Goal: Information Seeking & Learning: Learn about a topic

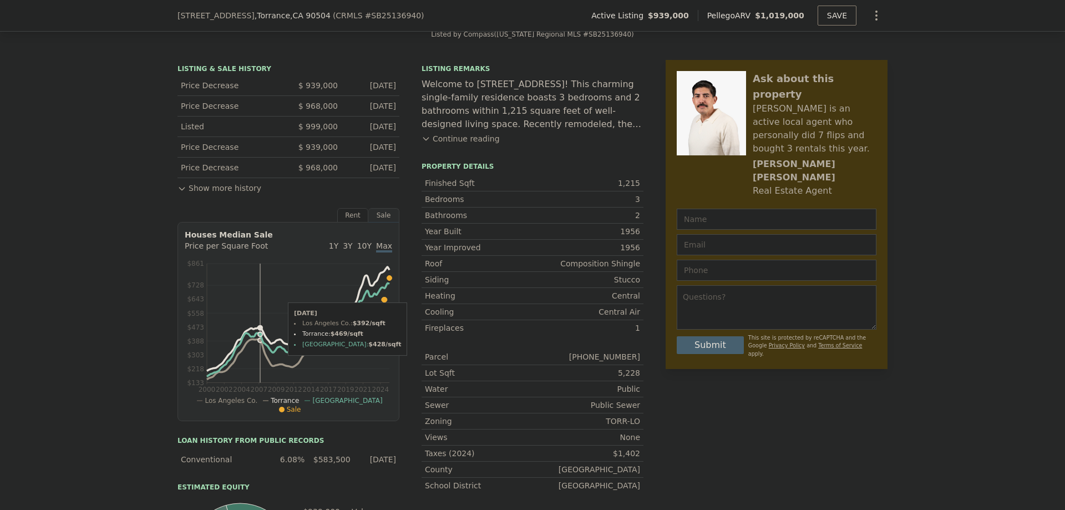
scroll to position [218, 0]
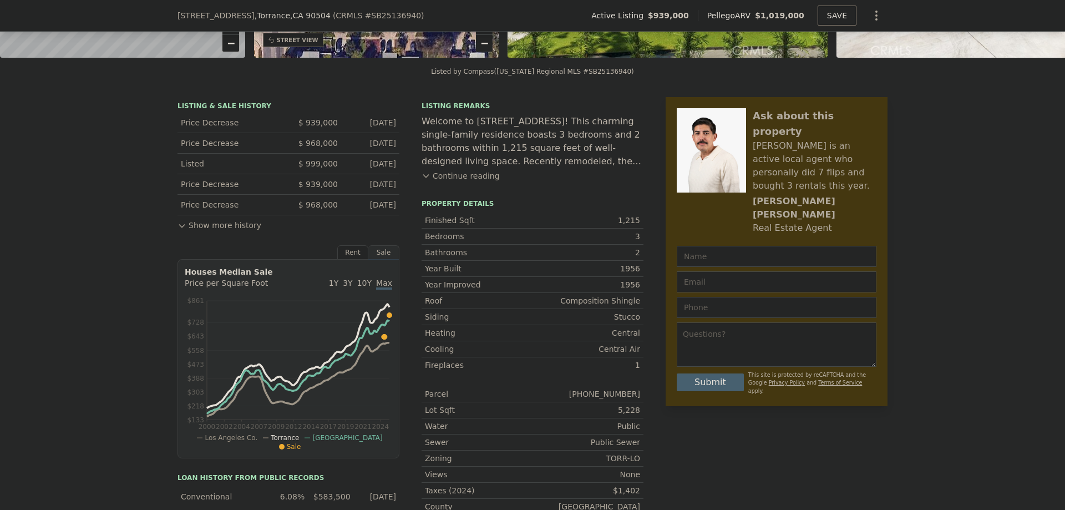
click at [211, 231] on button "Show more history" at bounding box center [220, 223] width 84 height 16
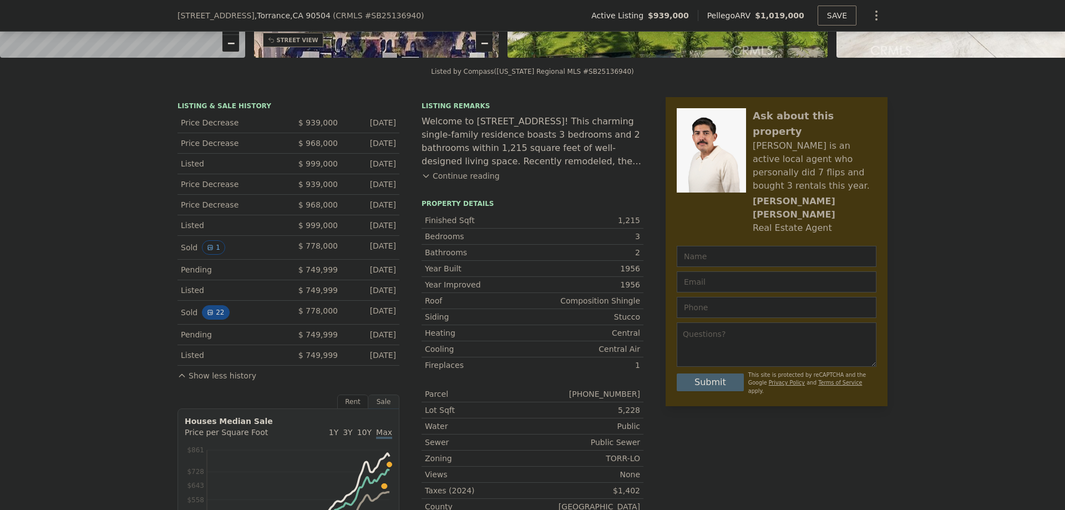
click at [212, 319] on button "22" at bounding box center [215, 312] width 27 height 14
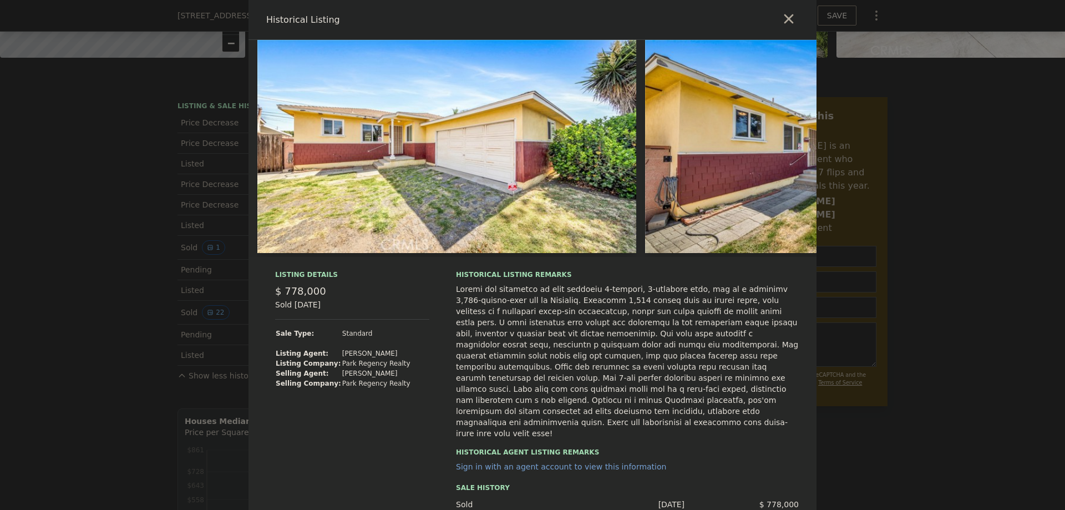
click at [536, 218] on img at bounding box center [446, 146] width 379 height 213
drag, startPoint x: 638, startPoint y: 333, endPoint x: 620, endPoint y: 342, distance: 19.6
click at [620, 342] on div at bounding box center [627, 361] width 343 height 155
click at [139, 334] on div at bounding box center [532, 255] width 1065 height 510
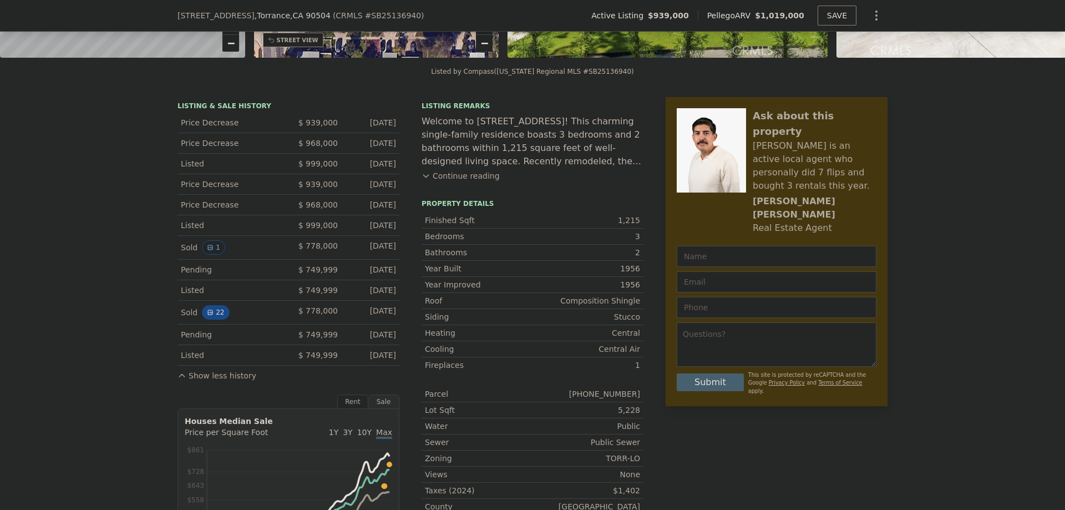
click at [212, 318] on button "22" at bounding box center [215, 312] width 27 height 14
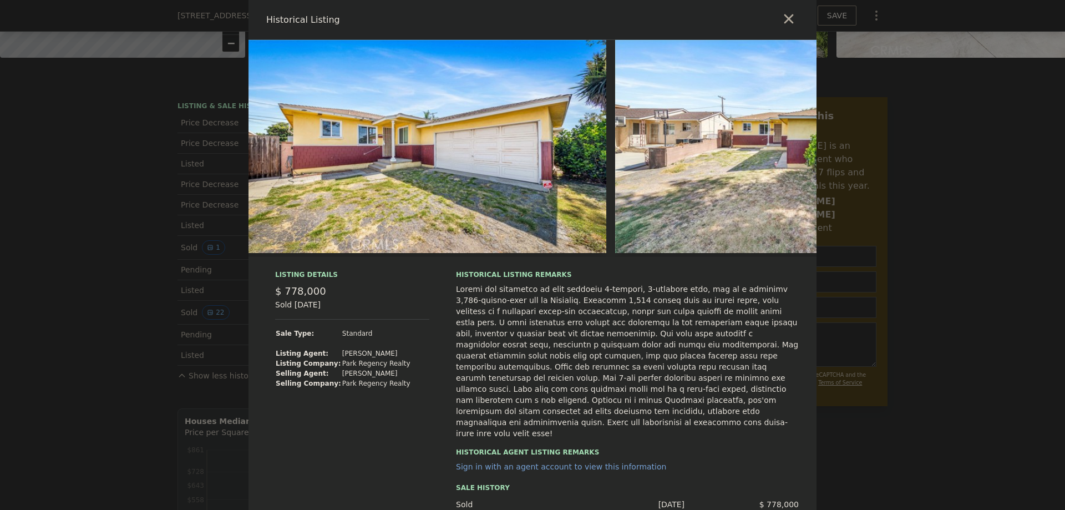
scroll to position [0, 810]
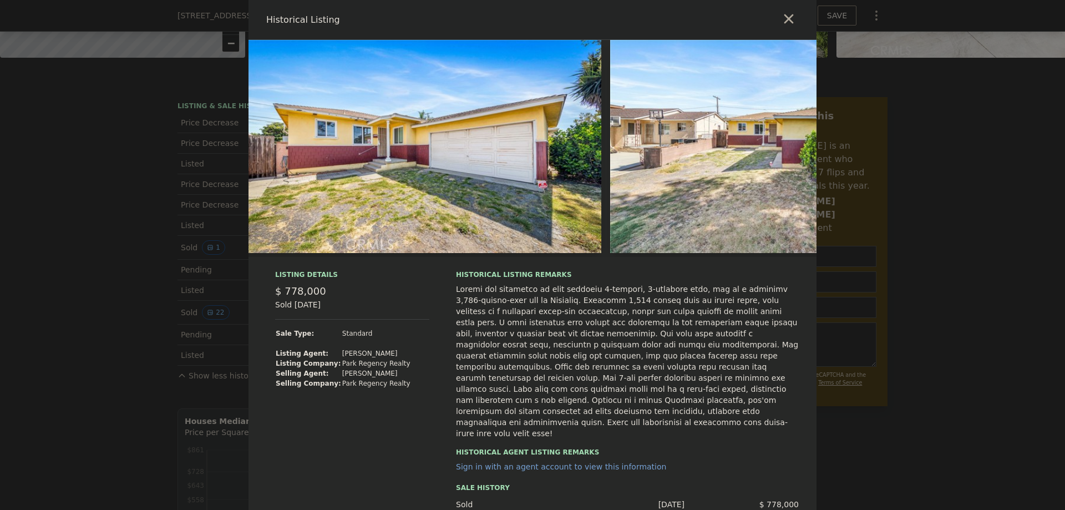
click at [657, 151] on img at bounding box center [799, 146] width 379 height 213
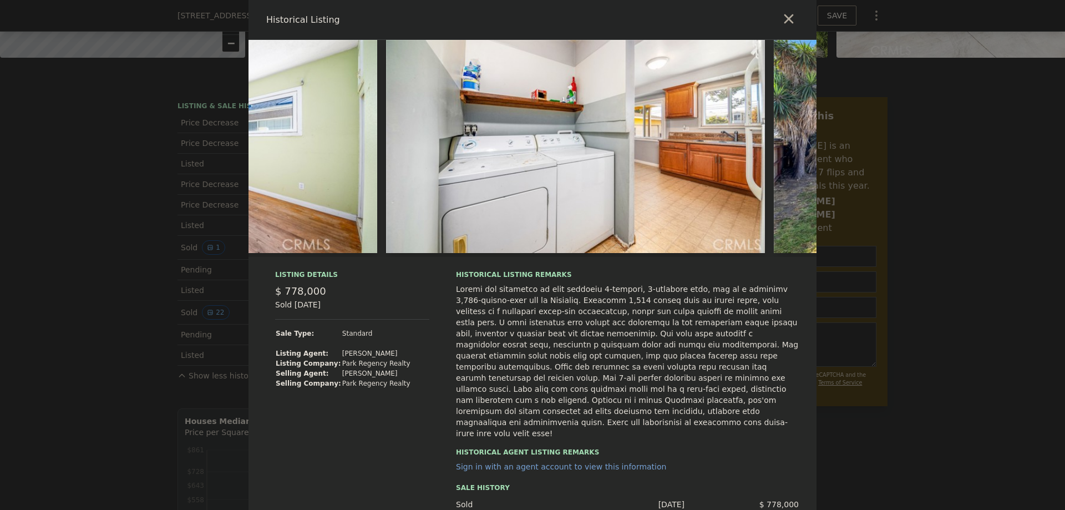
scroll to position [0, 3605]
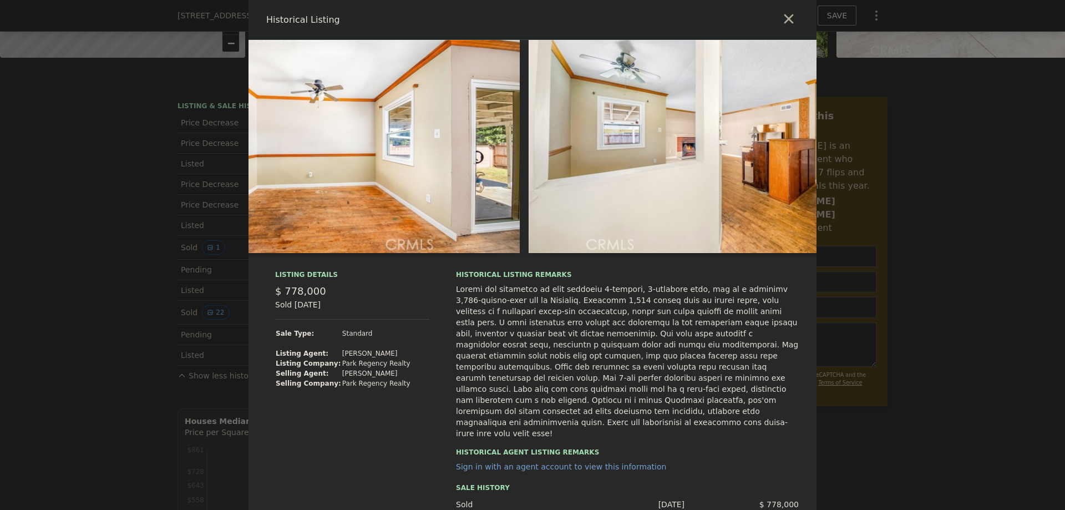
drag, startPoint x: 898, startPoint y: 311, endPoint x: 700, endPoint y: 322, distance: 197.8
click at [700, 322] on div at bounding box center [627, 361] width 343 height 155
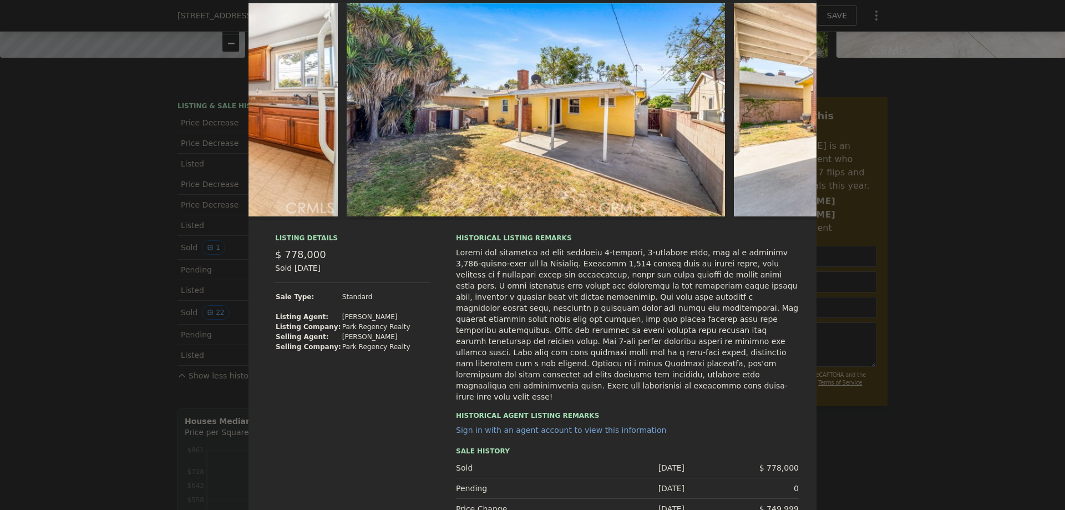
scroll to position [38, 0]
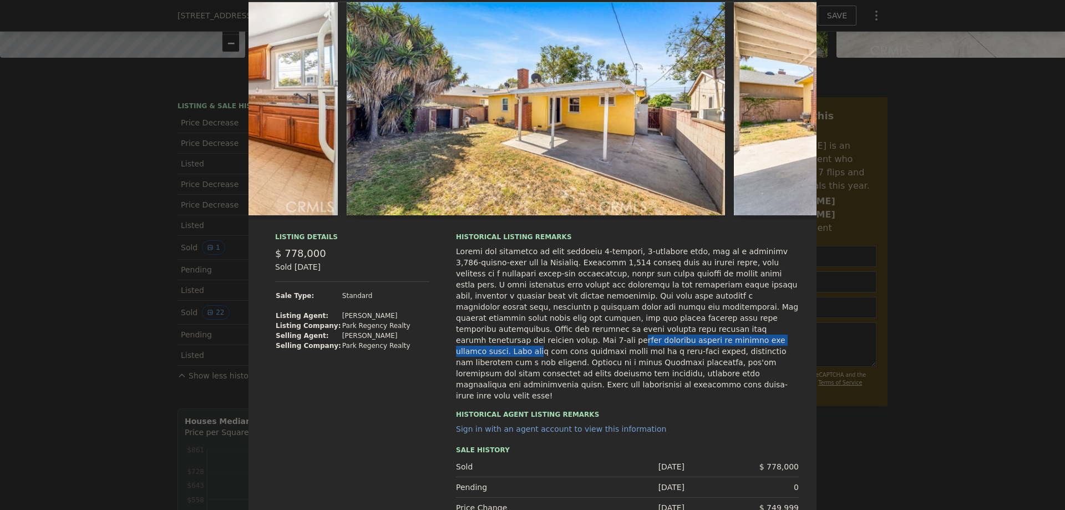
drag, startPoint x: 509, startPoint y: 340, endPoint x: 690, endPoint y: 339, distance: 180.9
click at [690, 339] on div at bounding box center [627, 323] width 343 height 155
click at [534, 353] on div at bounding box center [627, 323] width 343 height 155
click at [904, 19] on div at bounding box center [532, 255] width 1065 height 510
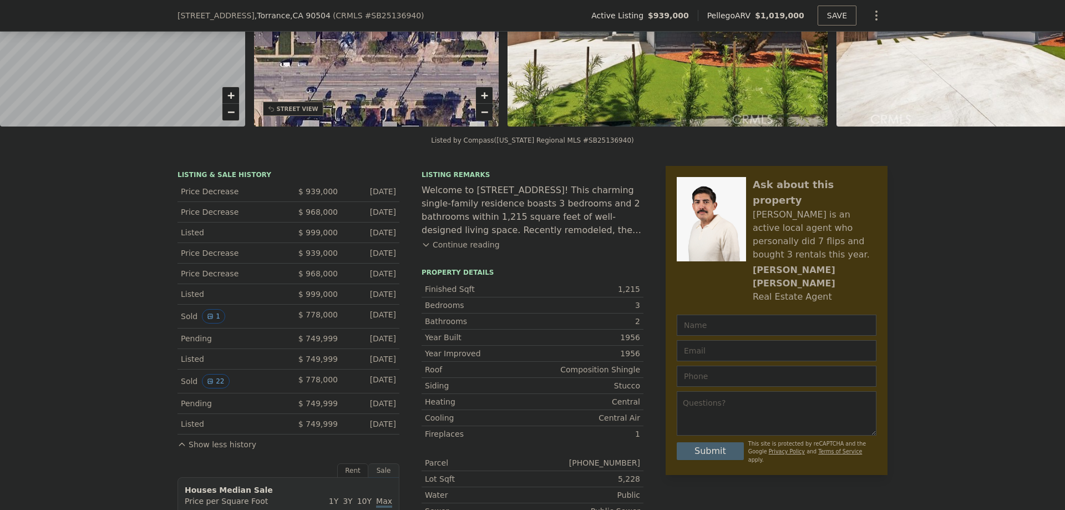
scroll to position [163, 0]
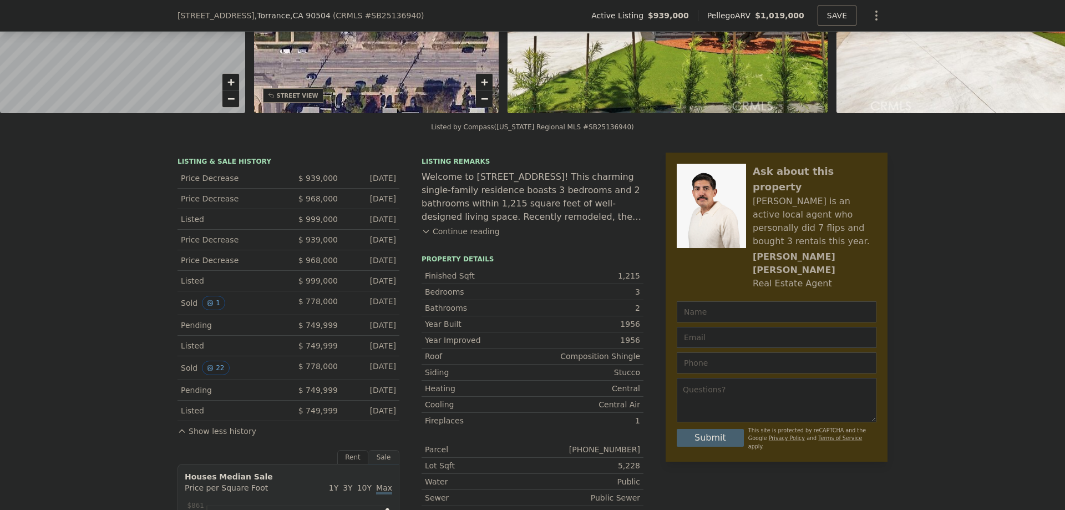
click at [784, 250] on div "[PERSON_NAME]" at bounding box center [815, 263] width 124 height 27
click at [781, 250] on div "[PERSON_NAME]" at bounding box center [815, 263] width 124 height 27
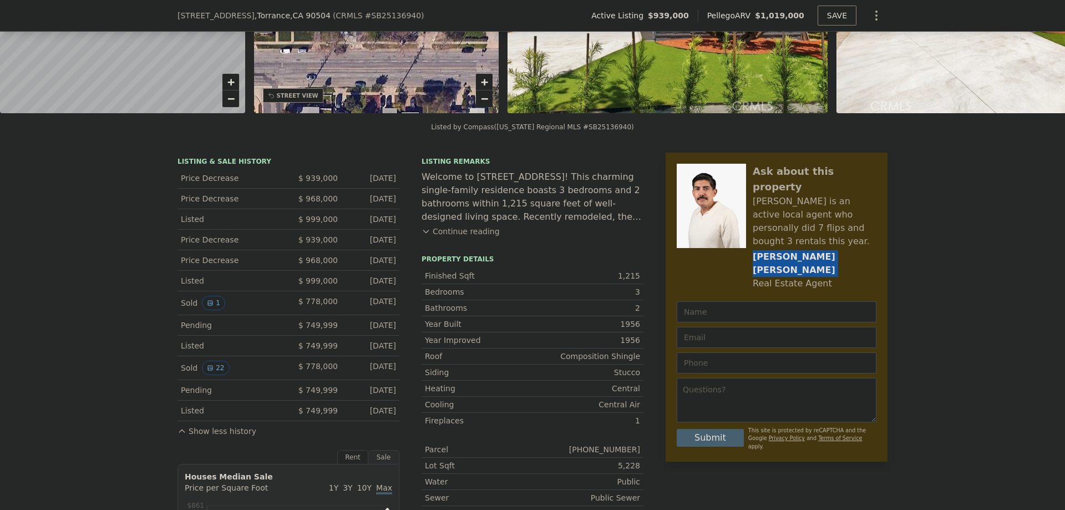
click at [781, 250] on div "[PERSON_NAME]" at bounding box center [815, 263] width 124 height 27
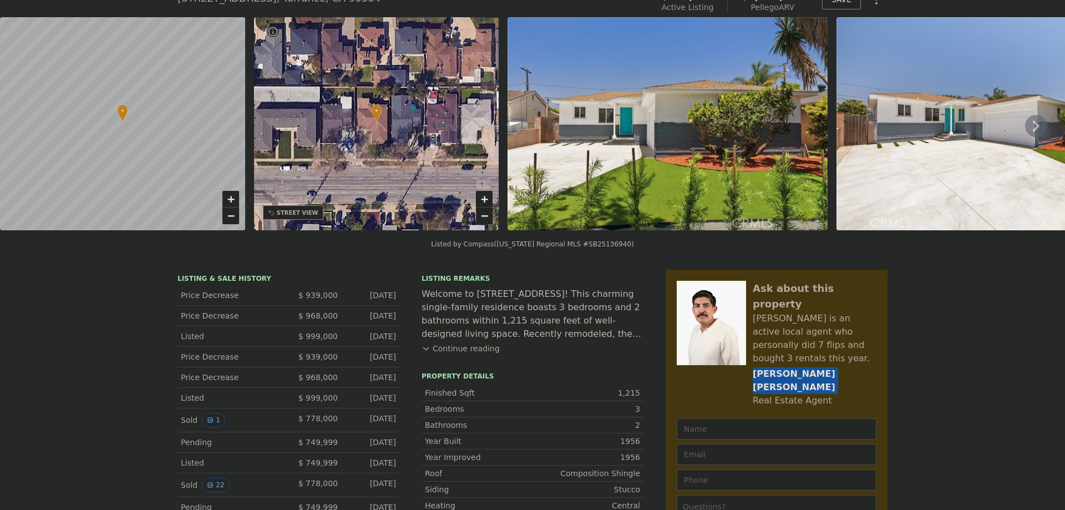
scroll to position [4, 0]
